Goal: Answer question/provide support: Answer question/provide support

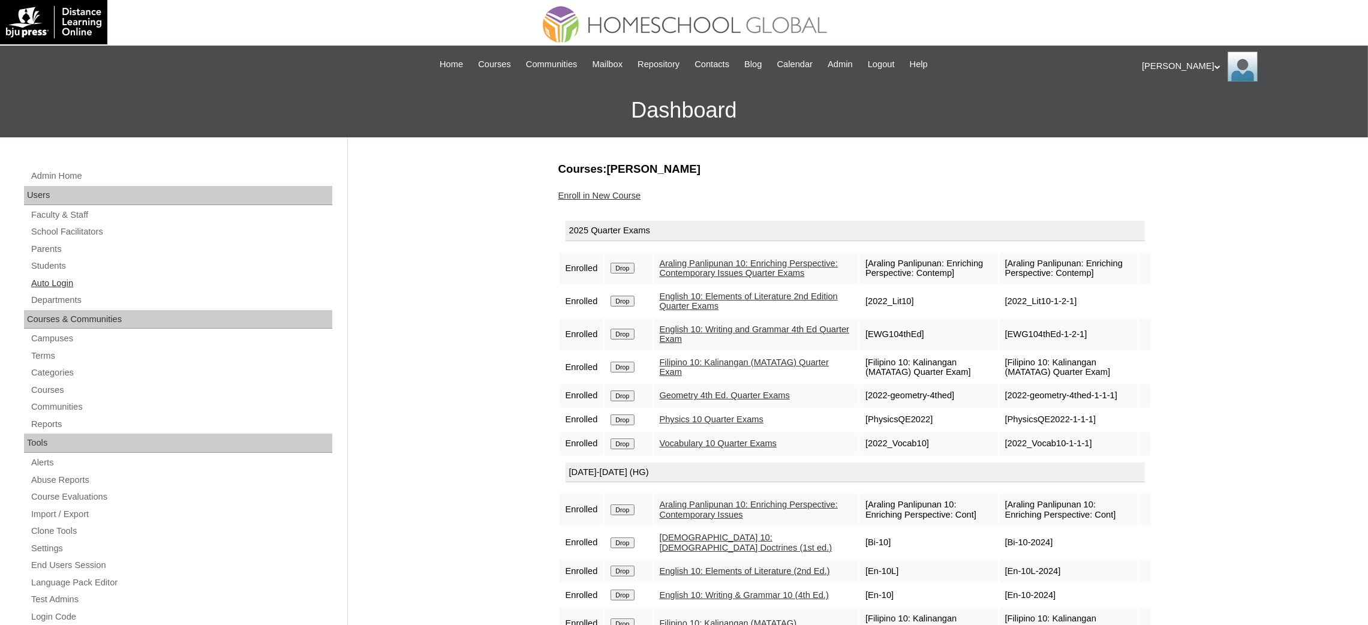
click at [49, 286] on link "Auto Login" at bounding box center [181, 283] width 302 height 15
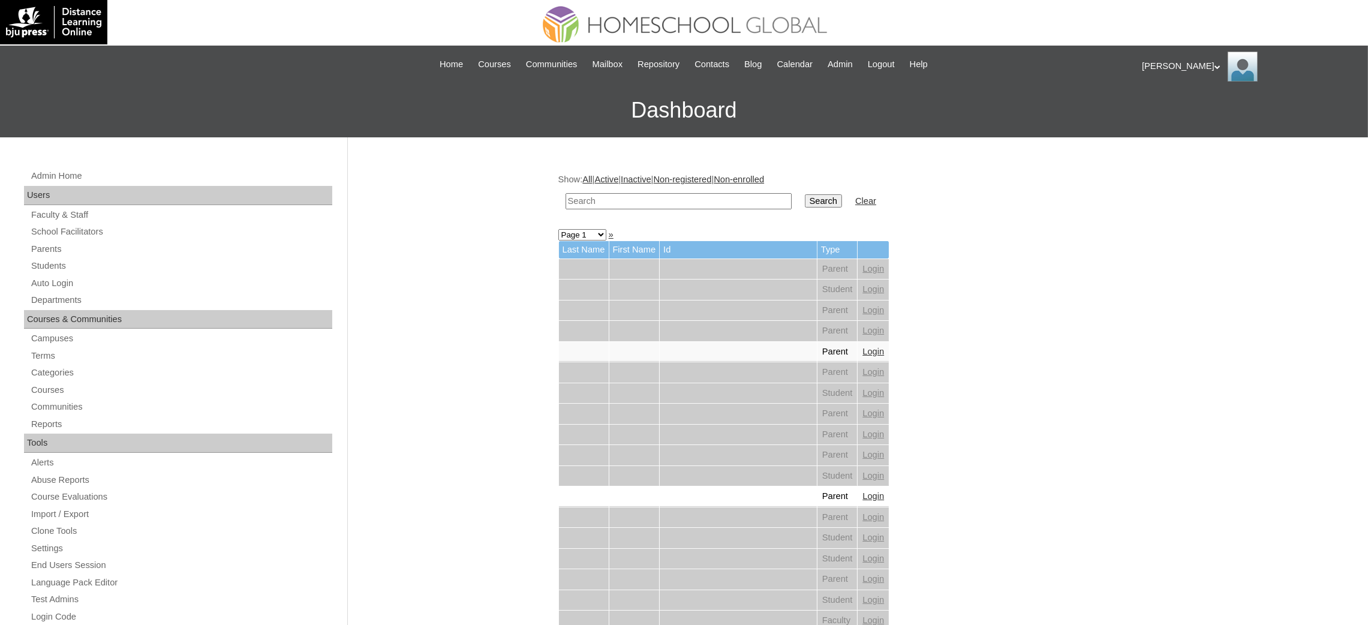
click at [617, 200] on input "text" at bounding box center [679, 201] width 226 height 16
paste input "[PERSON_NAME] [PERSON_NAME]"
type input "[PERSON_NAME] [PERSON_NAME]"
click at [805, 205] on input "Search" at bounding box center [823, 200] width 37 height 13
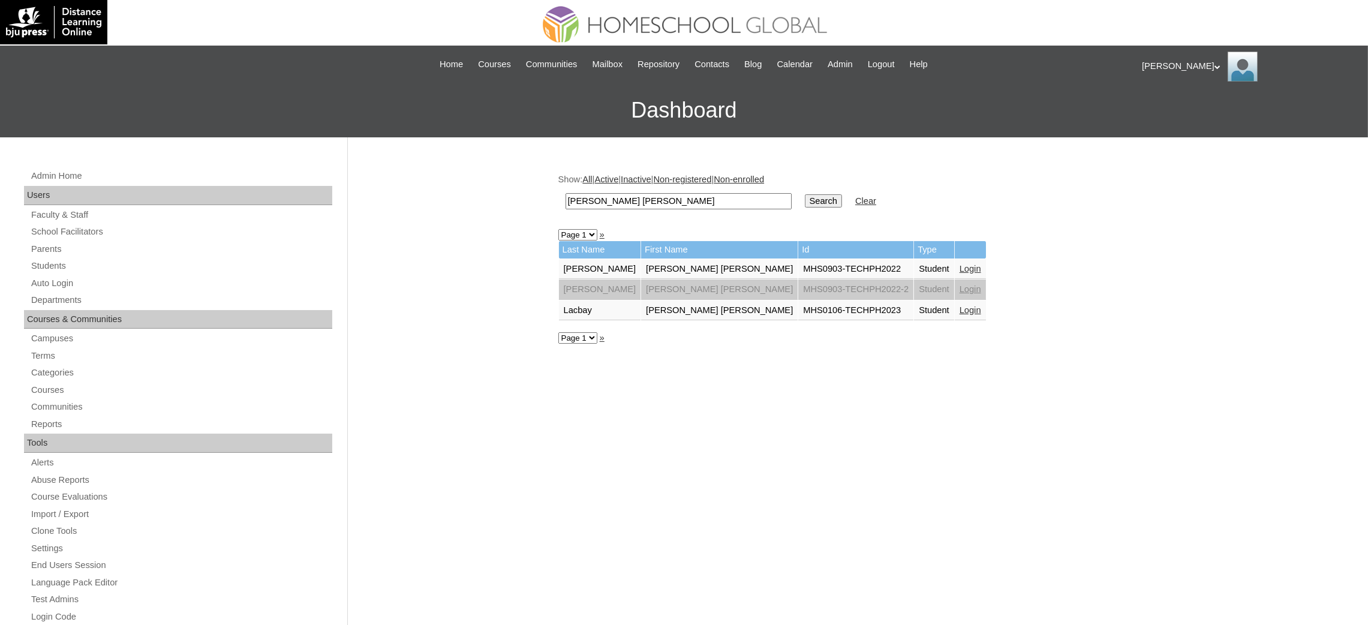
click at [955, 305] on td "Login" at bounding box center [970, 311] width 31 height 20
click at [960, 305] on link "Login" at bounding box center [971, 310] width 22 height 10
